Goal: Task Accomplishment & Management: Manage account settings

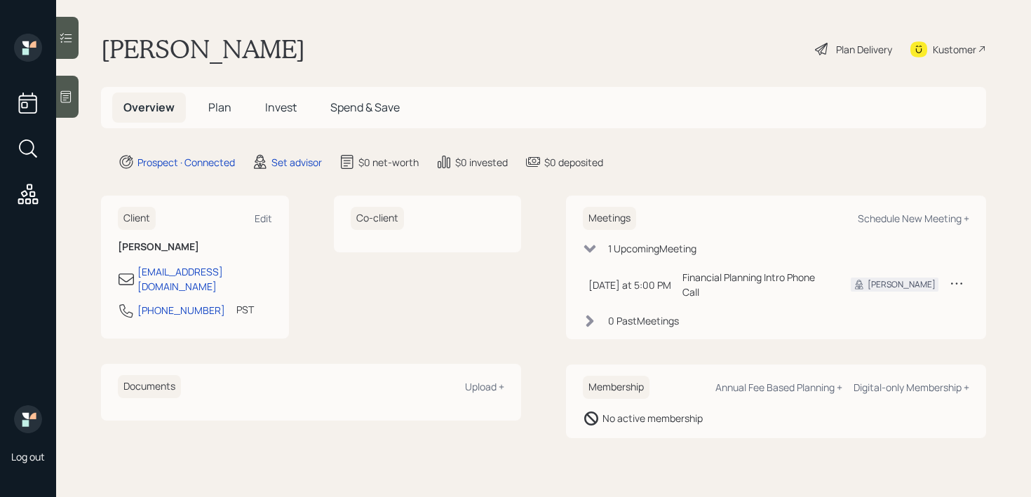
click at [67, 102] on icon at bounding box center [66, 97] width 14 height 14
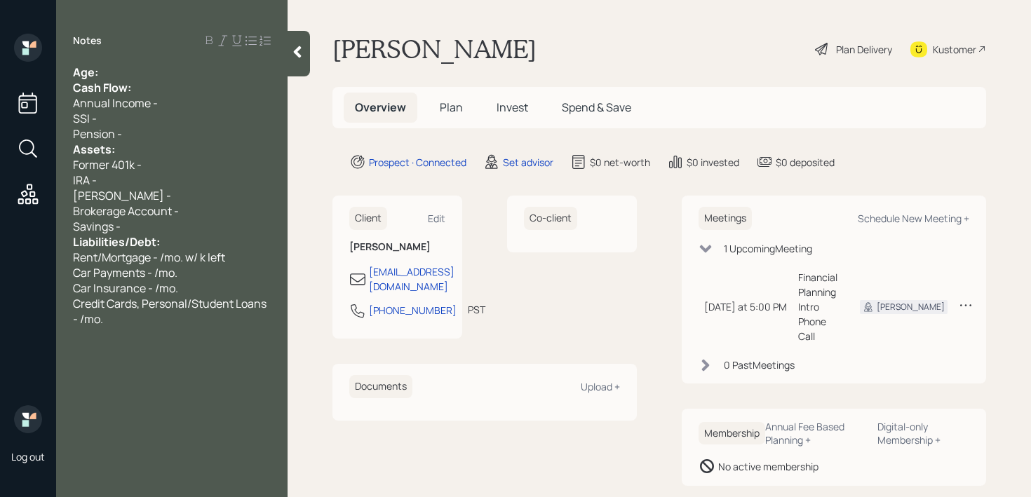
click at [107, 71] on div "Age:" at bounding box center [172, 72] width 198 height 15
drag, startPoint x: 113, startPoint y: 71, endPoint x: 102, endPoint y: 71, distance: 11.2
click at [102, 71] on span "Age: [DEMOGRAPHIC_DATA]" at bounding box center [151, 72] width 157 height 15
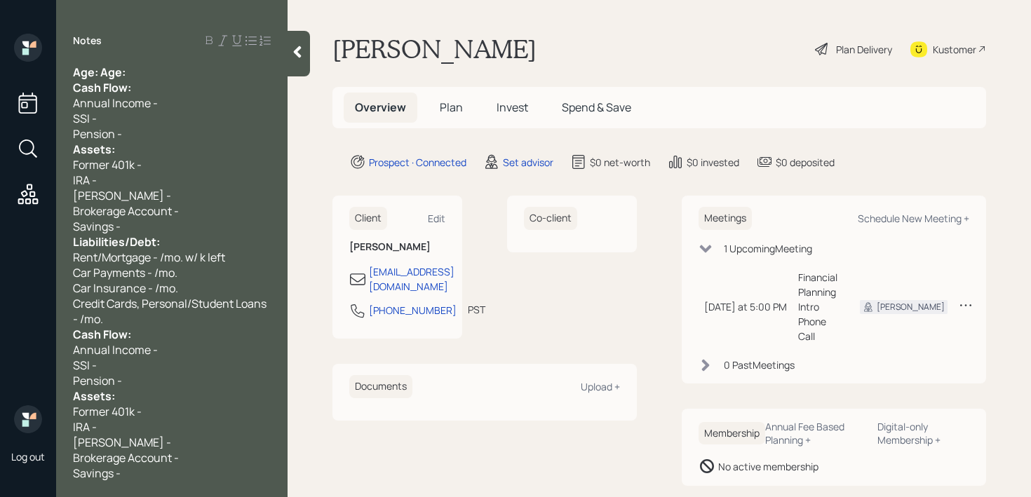
click at [124, 71] on span "Age: Age:" at bounding box center [99, 72] width 53 height 15
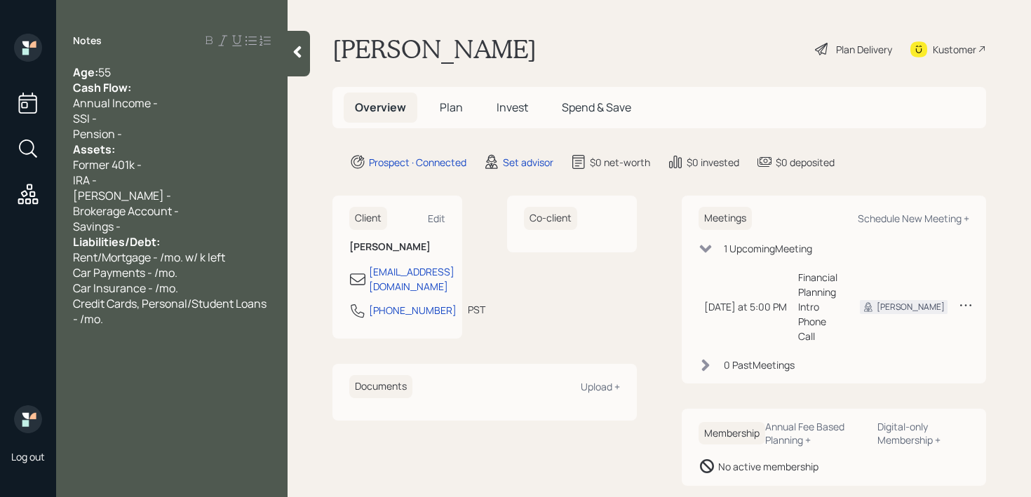
click at [124, 71] on div "Age: [DEMOGRAPHIC_DATA]" at bounding box center [172, 72] width 198 height 15
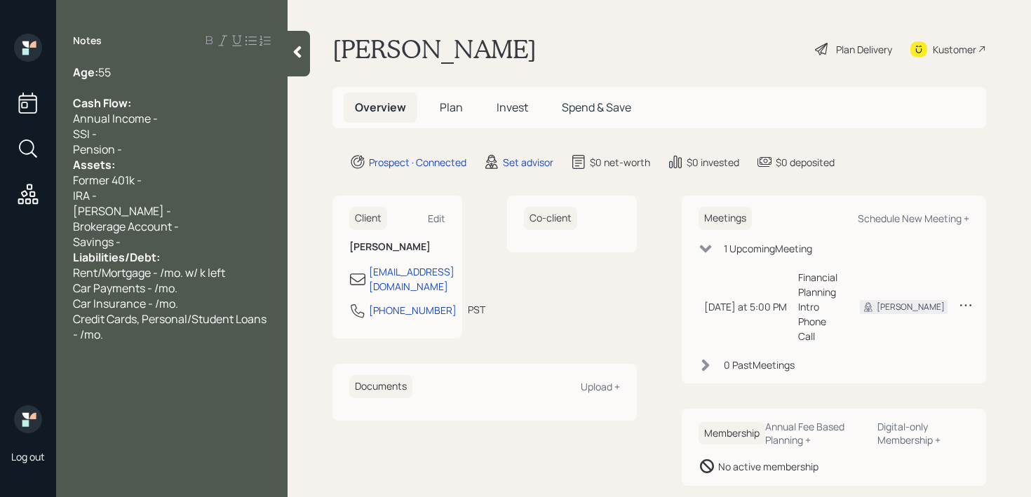
click at [157, 147] on div "Pension -" at bounding box center [172, 149] width 198 height 15
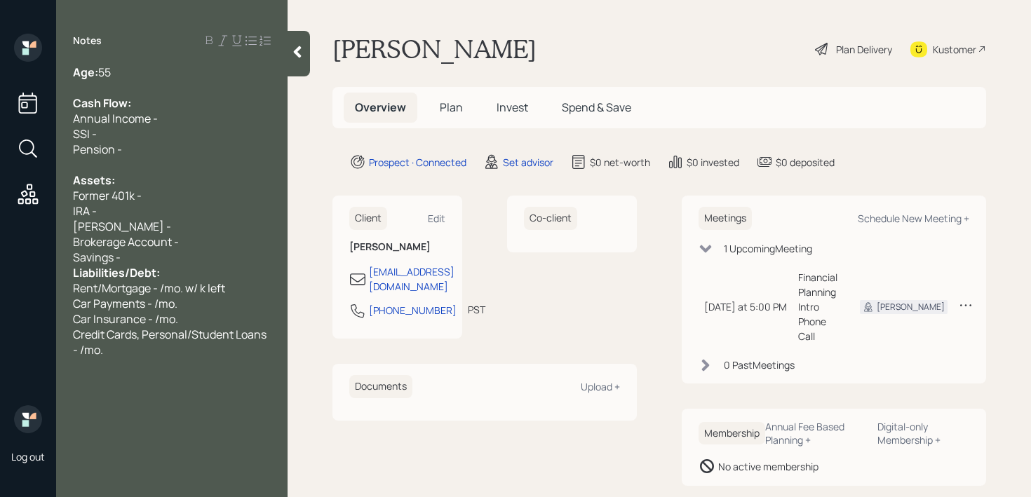
click at [189, 261] on div "Savings -" at bounding box center [172, 257] width 198 height 15
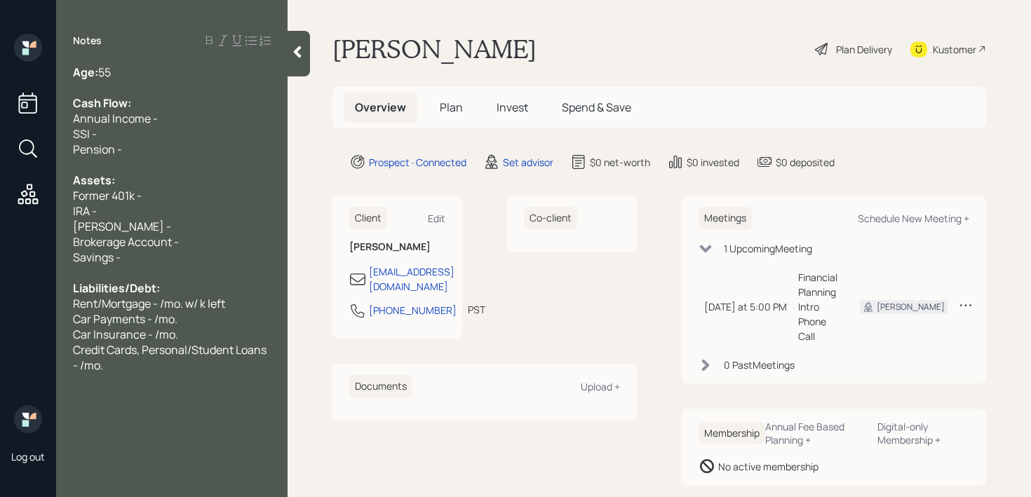
click at [135, 76] on div "Age: [DEMOGRAPHIC_DATA]" at bounding box center [172, 72] width 198 height 15
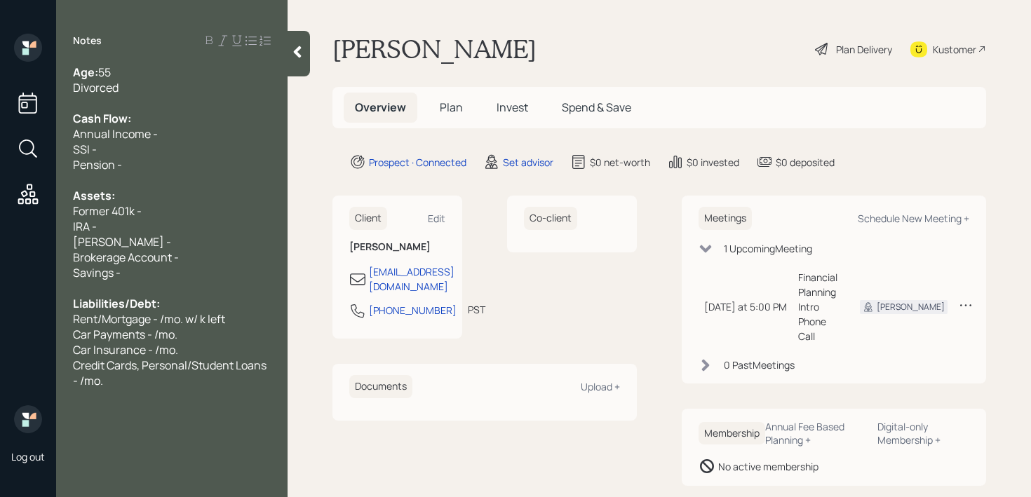
click at [199, 311] on span "Rent/Mortgage - /mo. w/ k left" at bounding box center [149, 318] width 152 height 15
click at [201, 330] on div "Car Payments - /mo." at bounding box center [172, 334] width 198 height 15
click at [245, 320] on div "Rent/Mortgage - /mo. w/ k left" at bounding box center [172, 318] width 198 height 15
click at [200, 198] on div "Assets:" at bounding box center [172, 195] width 198 height 15
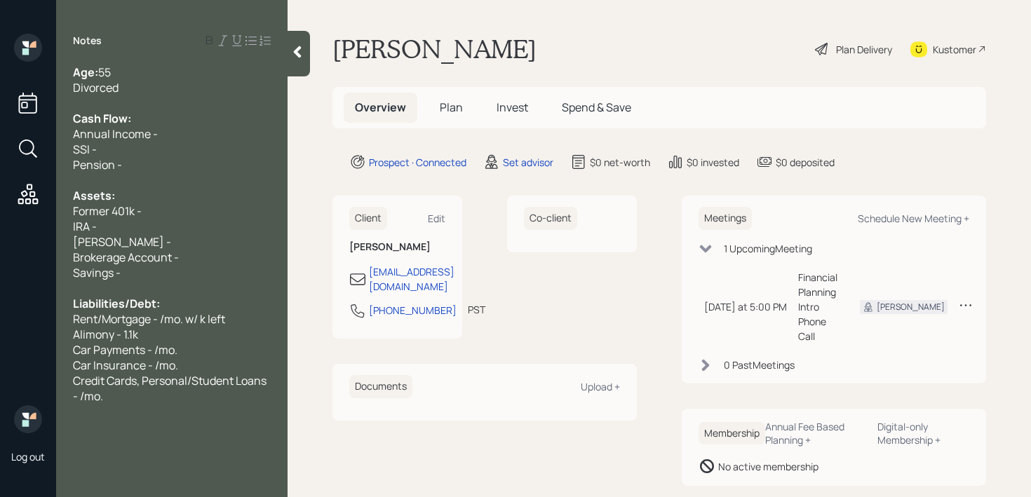
click at [201, 206] on div "Former 401k -" at bounding box center [172, 210] width 198 height 15
drag, startPoint x: 107, startPoint y: 217, endPoint x: 6, endPoint y: 212, distance: 100.4
click at [9, 212] on div "Log out Notes Age: [DEMOGRAPHIC_DATA] Divorced Cash Flow: Annual Income - SSI -…" at bounding box center [515, 248] width 1031 height 497
click at [186, 399] on div "Credit Cards, Personal/Student Loans - /mo." at bounding box center [172, 388] width 198 height 31
click at [207, 429] on div "Notes Age: [DEMOGRAPHIC_DATA] Divorced Cash Flow: Annual Income - SSI - Pension…" at bounding box center [171, 257] width 231 height 447
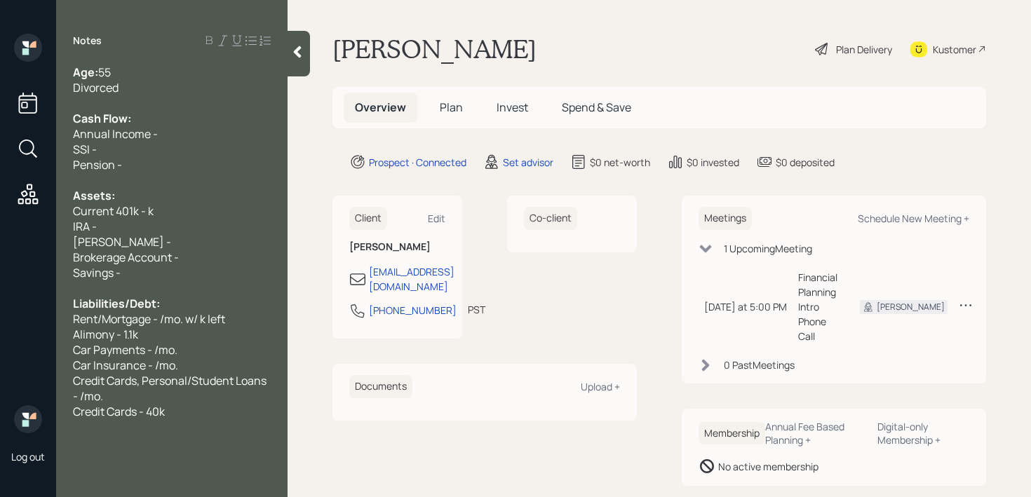
click at [216, 407] on div "Credit Cards - 40k" at bounding box center [172, 411] width 198 height 15
click at [224, 144] on div "SSI -" at bounding box center [172, 149] width 198 height 15
click at [226, 140] on div "Annual Income -" at bounding box center [172, 133] width 198 height 15
click at [165, 447] on div "Notes Age: [DEMOGRAPHIC_DATA] Divorced Cash Flow: Annual Income - 130k SSI - Pe…" at bounding box center [171, 257] width 231 height 447
click at [201, 387] on span "Credit Cards, Personal/Student Loans - /mo." at bounding box center [171, 388] width 196 height 31
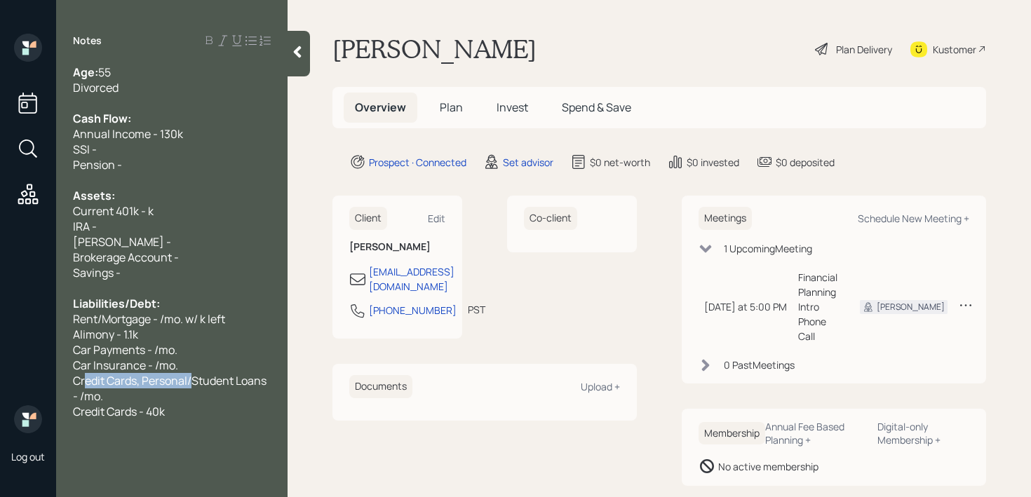
drag, startPoint x: 196, startPoint y: 387, endPoint x: 85, endPoint y: 386, distance: 111.5
click at [85, 386] on span "Credit Cards, Personal/Student Loans - /mo." at bounding box center [171, 388] width 196 height 31
click at [94, 392] on span "Credit Cards, Personal/Student Loans - /mo." at bounding box center [171, 388] width 196 height 31
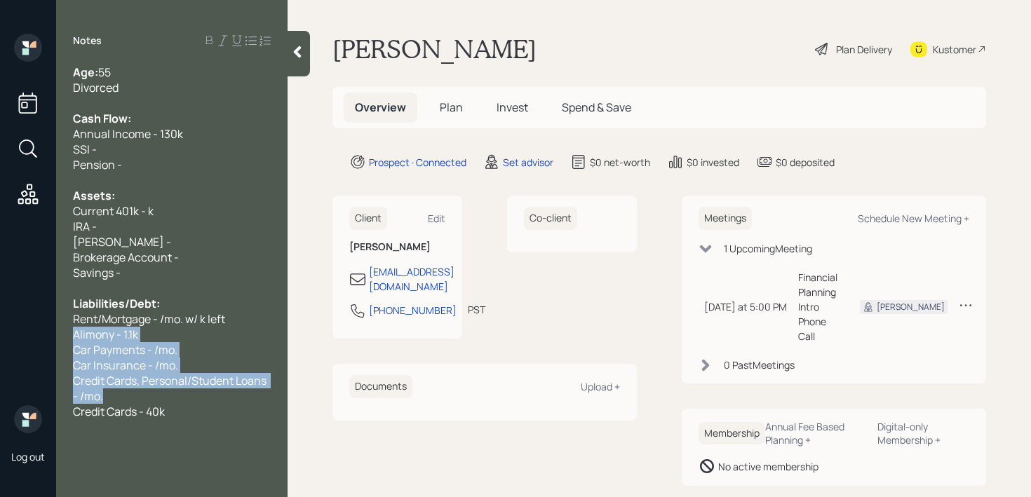
drag, startPoint x: 112, startPoint y: 392, endPoint x: 72, endPoint y: 338, distance: 67.6
click at [72, 338] on div "Age: [DEMOGRAPHIC_DATA] Divorced Cash Flow: Annual Income - 130k SSI - Pension …" at bounding box center [171, 242] width 231 height 355
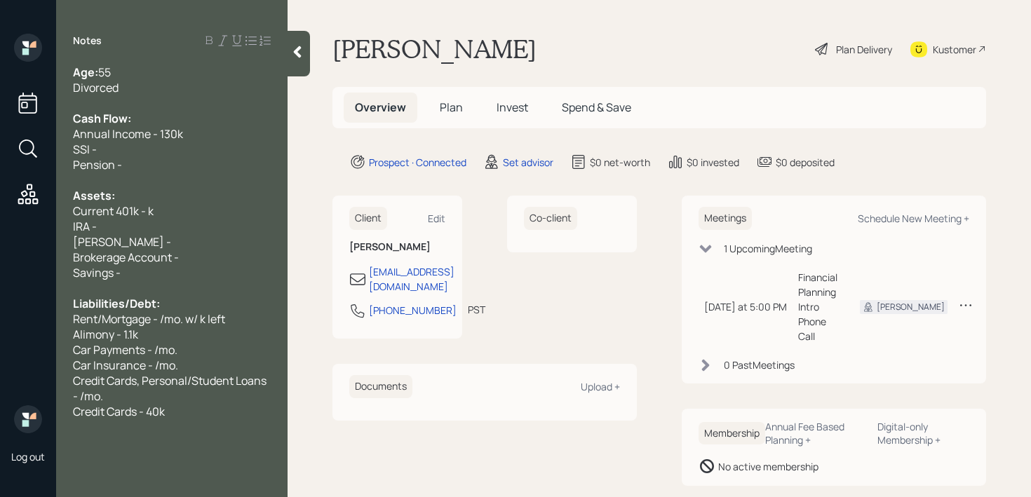
click at [196, 165] on div "Pension -" at bounding box center [172, 164] width 198 height 15
click at [215, 119] on div "Cash Flow:" at bounding box center [172, 118] width 198 height 15
click at [215, 144] on div "SSI -" at bounding box center [172, 149] width 198 height 15
click at [221, 135] on div "Annual Income - 130k" at bounding box center [172, 133] width 198 height 15
click at [189, 318] on span "Rent/Mortgage - /mo. w/ k left" at bounding box center [149, 318] width 152 height 15
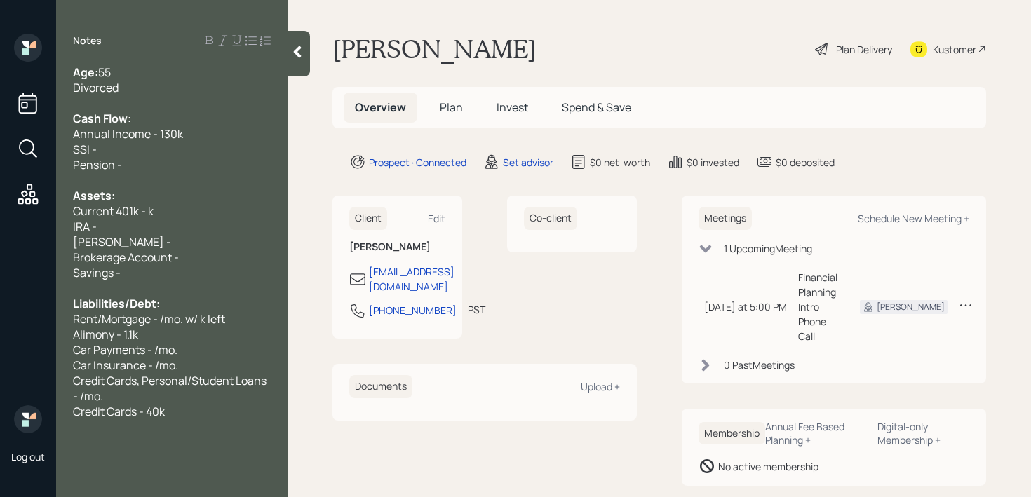
click at [191, 374] on span "Credit Cards, Personal/Student Loans - /mo." at bounding box center [171, 388] width 196 height 31
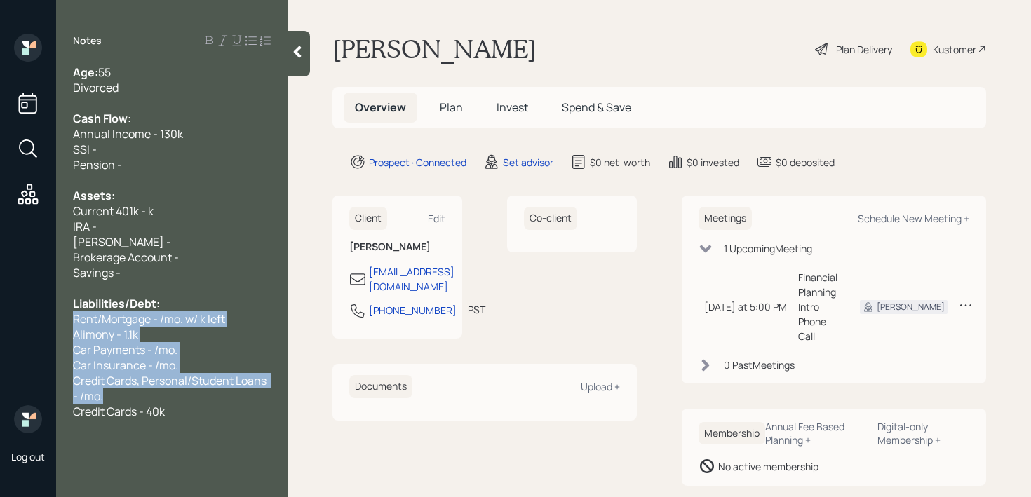
drag, startPoint x: 151, startPoint y: 393, endPoint x: 55, endPoint y: 317, distance: 122.2
click at [55, 317] on div "Log out Notes Age: [DEMOGRAPHIC_DATA] Divorced Cash Flow: Annual Income - 130k …" at bounding box center [515, 248] width 1031 height 497
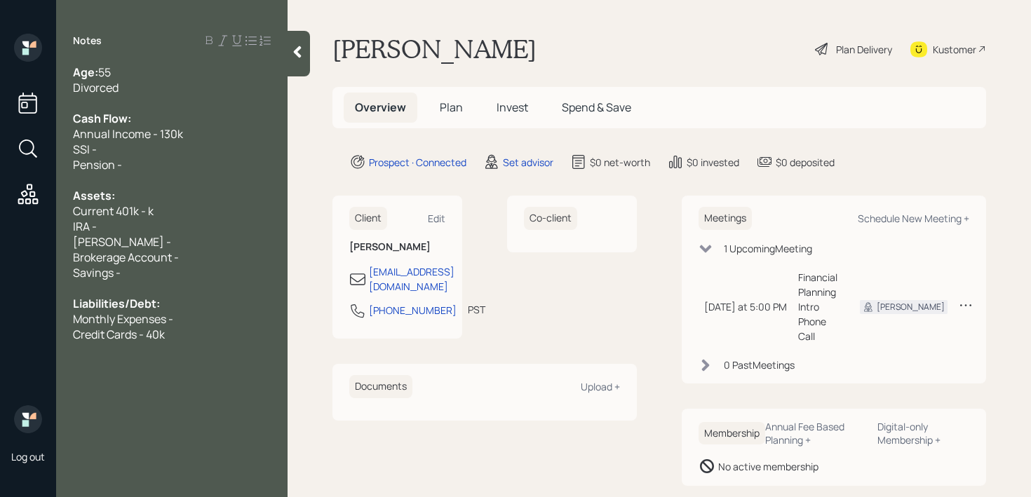
click at [125, 340] on span "Credit Cards - 40k" at bounding box center [119, 334] width 92 height 15
click at [177, 328] on div "Credit Cards - 40k" at bounding box center [172, 334] width 198 height 15
click at [193, 315] on div "Monthly Expenses -" at bounding box center [172, 318] width 198 height 15
click at [210, 344] on div "Notes Age: [DEMOGRAPHIC_DATA] Divorced Cash Flow: Annual Income - 130k SSI - Pe…" at bounding box center [171, 257] width 231 height 447
drag, startPoint x: 221, startPoint y: 325, endPoint x: 0, endPoint y: 325, distance: 220.9
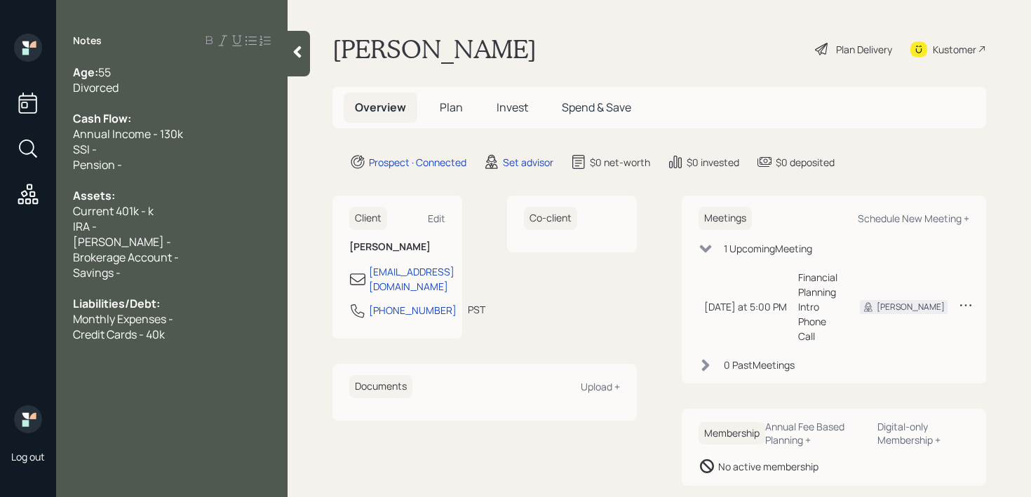
click at [0, 325] on div "Log out Notes Age: [DEMOGRAPHIC_DATA] Divorced Cash Flow: Annual Income - 130k …" at bounding box center [515, 248] width 1031 height 497
click at [84, 337] on span "Credit Cards - 40k" at bounding box center [119, 334] width 92 height 15
drag, startPoint x: 215, startPoint y: 342, endPoint x: 56, endPoint y: 342, distance: 159.2
click at [56, 342] on div "Log out Notes Age: [DEMOGRAPHIC_DATA] Divorced Cash Flow: Annual Income - 130k …" at bounding box center [515, 248] width 1031 height 497
click at [158, 325] on span "Monthly Expenses -" at bounding box center [123, 318] width 100 height 15
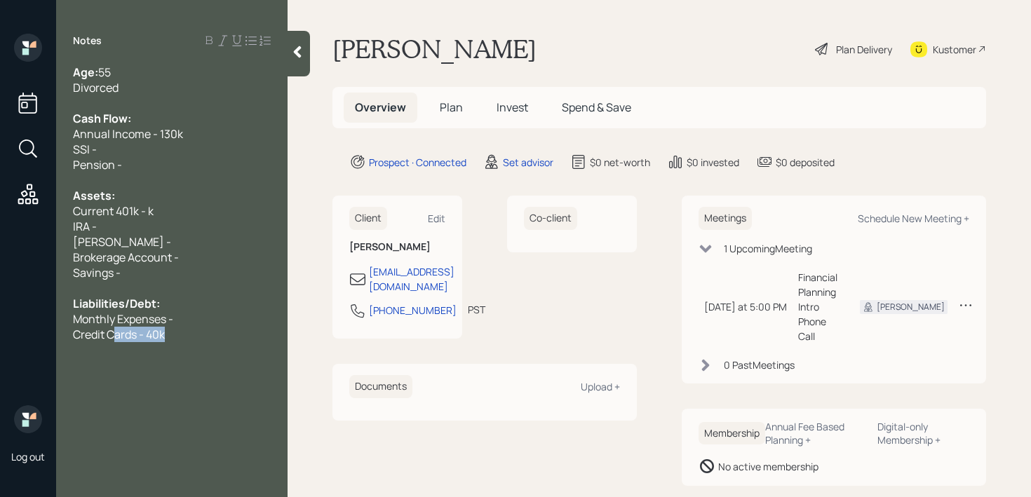
drag, startPoint x: 188, startPoint y: 338, endPoint x: 43, endPoint y: 338, distance: 145.1
click at [53, 338] on div "Log out Notes Age: [DEMOGRAPHIC_DATA] Divorced Cash Flow: Annual Income - 130k …" at bounding box center [515, 248] width 1031 height 497
click at [137, 343] on div "Notes Age: [DEMOGRAPHIC_DATA] Divorced Cash Flow: Annual Income - 130k SSI - Pe…" at bounding box center [171, 257] width 231 height 447
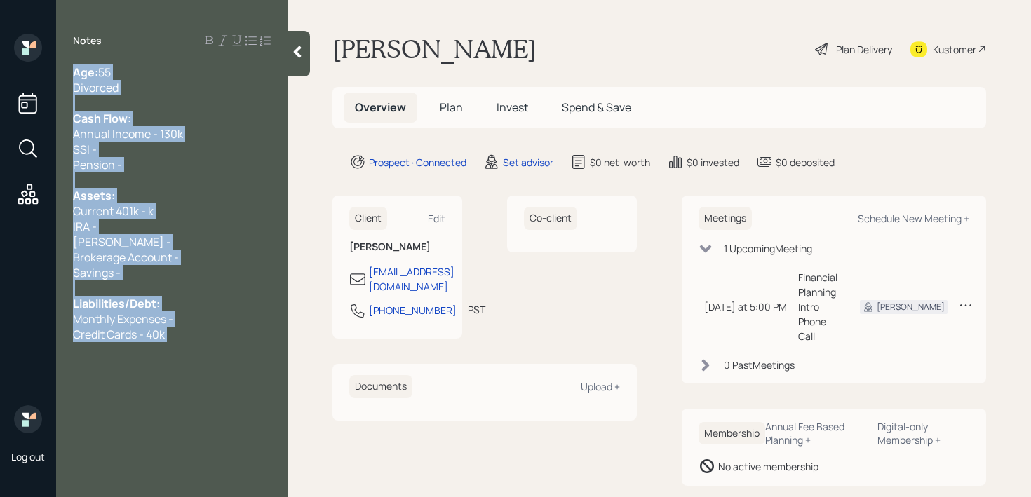
drag, startPoint x: 187, startPoint y: 343, endPoint x: 119, endPoint y: 343, distance: 68.0
click at [121, 343] on div "Notes Age: [DEMOGRAPHIC_DATA] Divorced Cash Flow: Annual Income - 130k SSI - Pe…" at bounding box center [171, 257] width 231 height 447
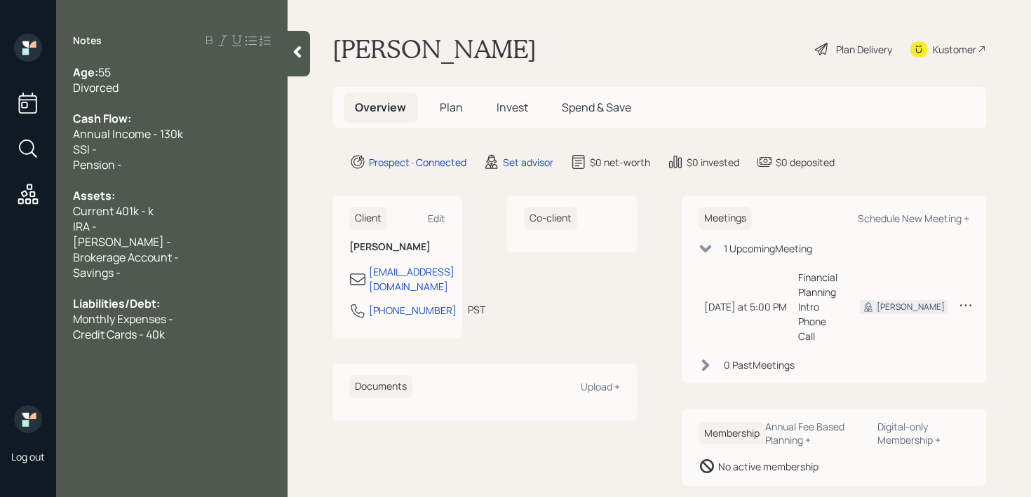
click at [184, 343] on div "Notes Age: [DEMOGRAPHIC_DATA] Divorced Cash Flow: Annual Income - 130k SSI - Pe…" at bounding box center [171, 257] width 231 height 447
drag, startPoint x: 191, startPoint y: 339, endPoint x: 140, endPoint y: 339, distance: 51.2
click at [144, 339] on div "Credit Cards - 40k" at bounding box center [172, 334] width 198 height 15
click at [140, 339] on span "Credit Cards - 40k" at bounding box center [119, 334] width 92 height 15
drag, startPoint x: 168, startPoint y: 339, endPoint x: 0, endPoint y: 339, distance: 167.6
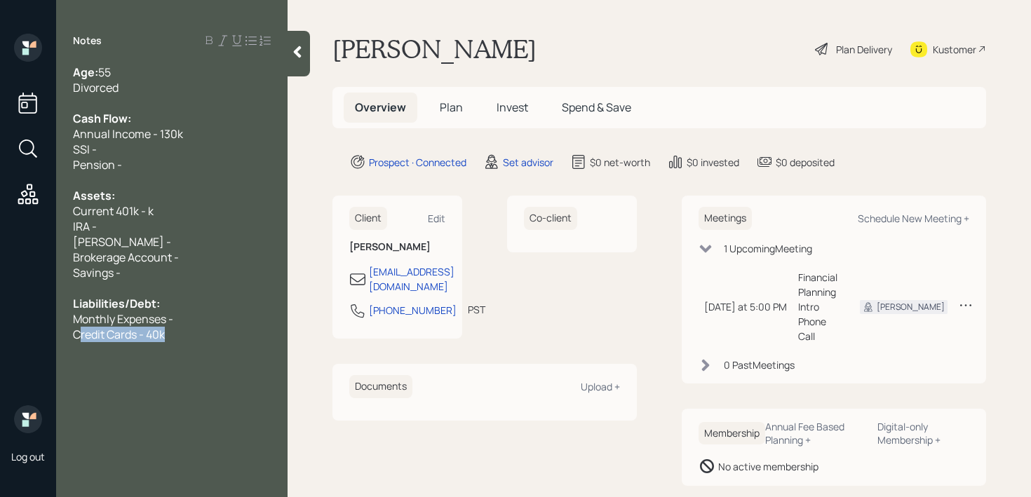
click at [0, 339] on div "Log out Notes Age: [DEMOGRAPHIC_DATA] Divorced Cash Flow: Annual Income - 130k …" at bounding box center [515, 248] width 1031 height 497
click at [161, 328] on span "Credit Cards - 40k" at bounding box center [119, 334] width 92 height 15
click at [165, 328] on span "Credit Cards - 40k" at bounding box center [119, 334] width 92 height 15
click at [193, 327] on div "Credit Cards - 40k" at bounding box center [172, 334] width 198 height 15
click at [198, 265] on div "Savings -" at bounding box center [172, 272] width 198 height 15
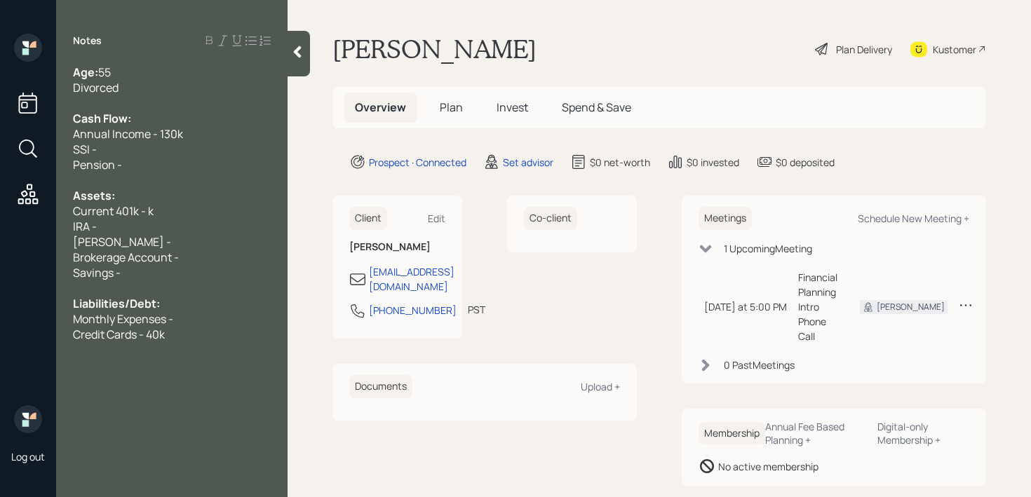
click at [208, 255] on div "Brokerage Account -" at bounding box center [172, 257] width 198 height 15
click at [133, 175] on div at bounding box center [172, 179] width 198 height 15
click at [142, 164] on div "Pension -" at bounding box center [172, 164] width 198 height 15
drag, startPoint x: 142, startPoint y: 164, endPoint x: 12, endPoint y: 151, distance: 131.0
click at [12, 151] on div "Log out Notes Age: [DEMOGRAPHIC_DATA] Divorced Cash Flow: Annual Income - 130k …" at bounding box center [515, 248] width 1031 height 497
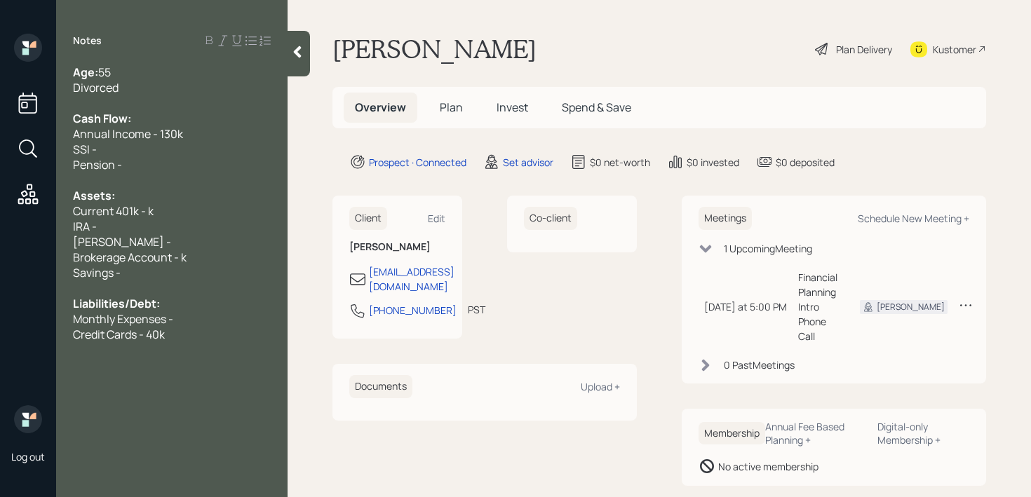
click at [165, 212] on div "Current 401k - k" at bounding box center [172, 210] width 198 height 15
click at [208, 257] on div "Brokerage Account - k" at bounding box center [172, 257] width 198 height 15
click at [297, 79] on main "[PERSON_NAME] Plan Delivery Kustomer Overview Plan Invest Spend & Save Prospect…" at bounding box center [658, 248] width 743 height 497
click at [299, 71] on div at bounding box center [298, 54] width 22 height 46
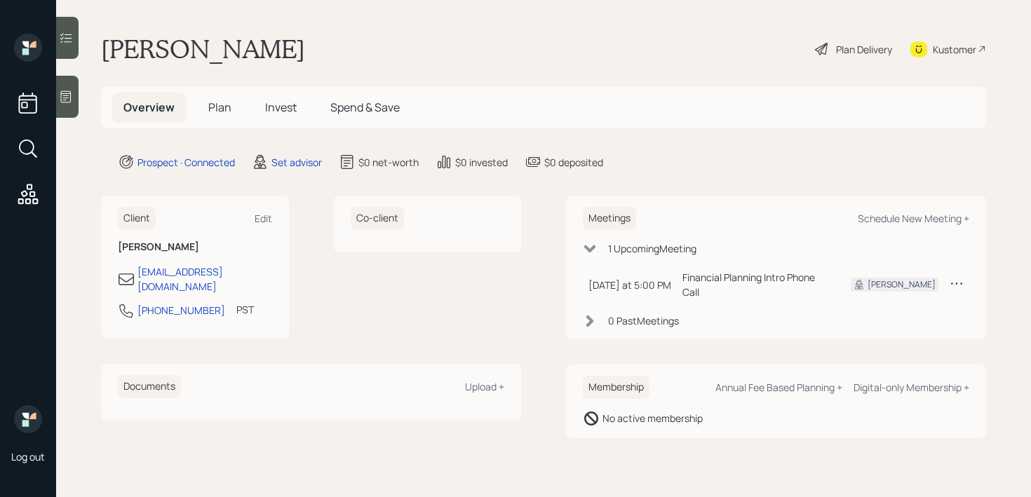
click at [54, 83] on div "Log out" at bounding box center [28, 248] width 56 height 497
click at [54, 106] on div "Log out" at bounding box center [28, 248] width 56 height 497
click at [65, 106] on div at bounding box center [67, 97] width 22 height 42
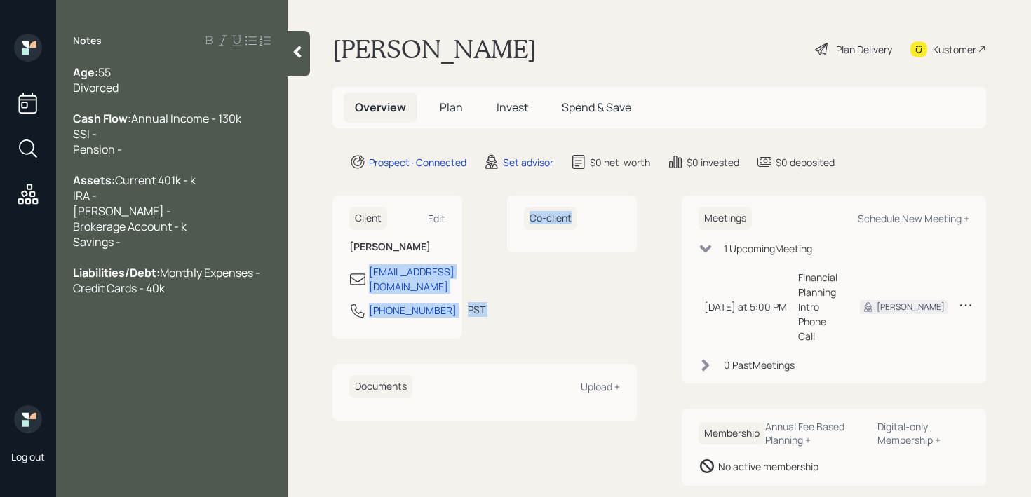
drag, startPoint x: 512, startPoint y: 262, endPoint x: 441, endPoint y: 258, distance: 70.9
click at [441, 260] on div "Client Edit [PERSON_NAME] [EMAIL_ADDRESS][DOMAIN_NAME] [PHONE_NUMBER] PST Curre…" at bounding box center [484, 267] width 304 height 143
click at [572, 269] on div "Co-client" at bounding box center [572, 267] width 130 height 143
drag, startPoint x: 546, startPoint y: 276, endPoint x: 480, endPoint y: 275, distance: 65.9
click at [480, 275] on div "Client Edit [PERSON_NAME] [EMAIL_ADDRESS][DOMAIN_NAME] [PHONE_NUMBER] PST Curre…" at bounding box center [484, 267] width 304 height 143
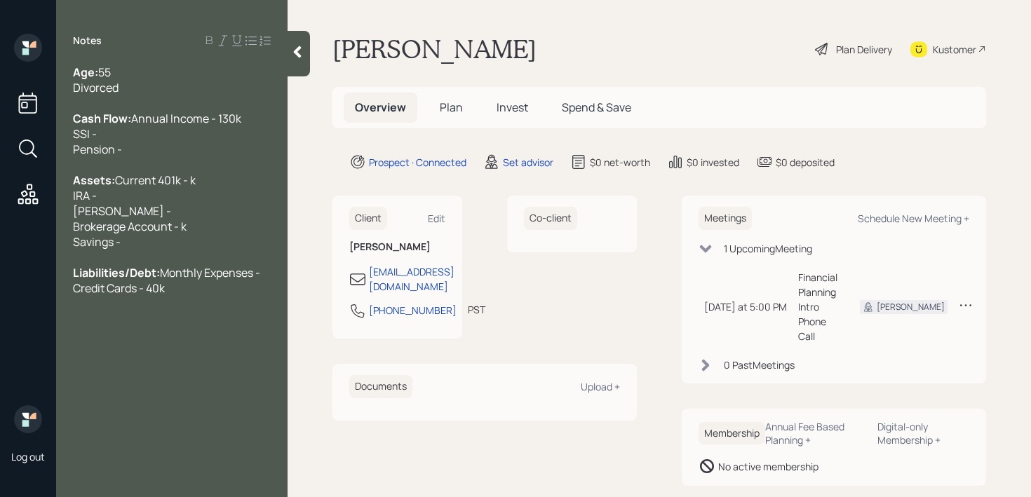
click at [299, 71] on div at bounding box center [298, 54] width 22 height 46
